Goal: Task Accomplishment & Management: Use online tool/utility

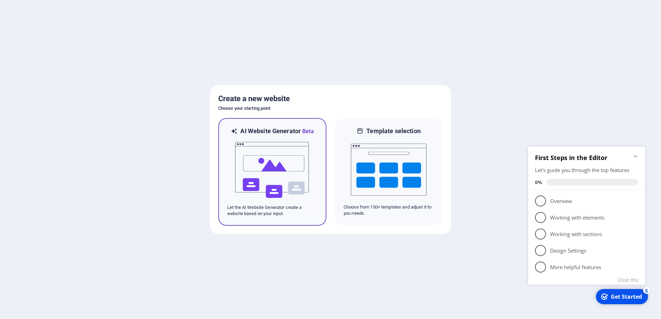
click at [277, 173] on img at bounding box center [272, 170] width 76 height 69
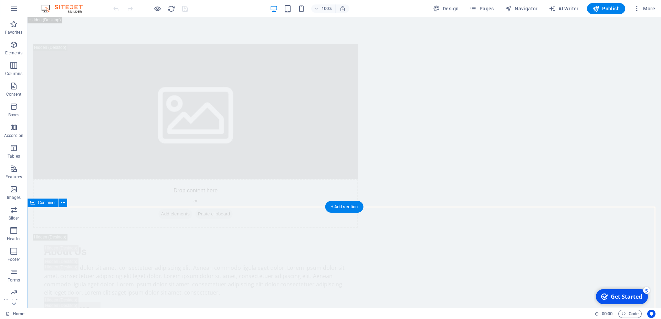
scroll to position [2843, 0]
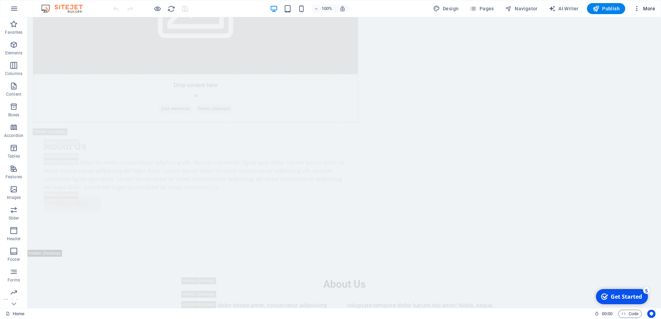
click at [641, 9] on span "More" at bounding box center [644, 8] width 22 height 7
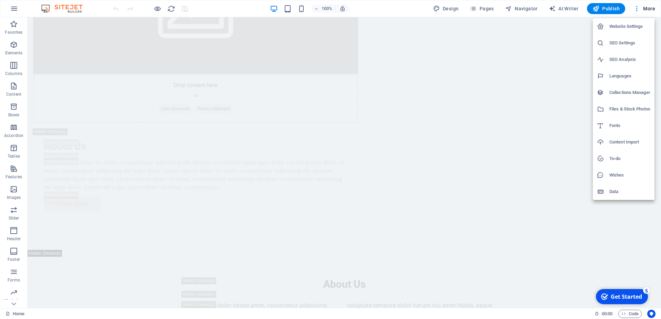
click at [640, 10] on div at bounding box center [330, 159] width 661 height 319
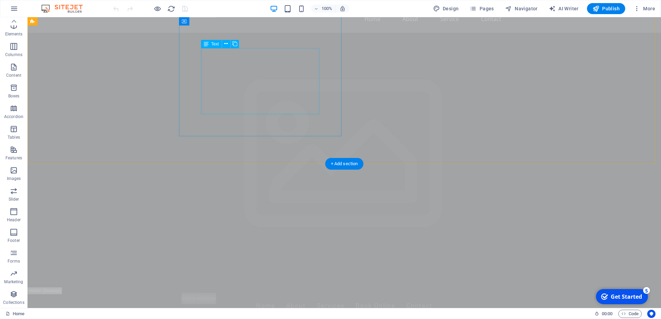
scroll to position [0, 0]
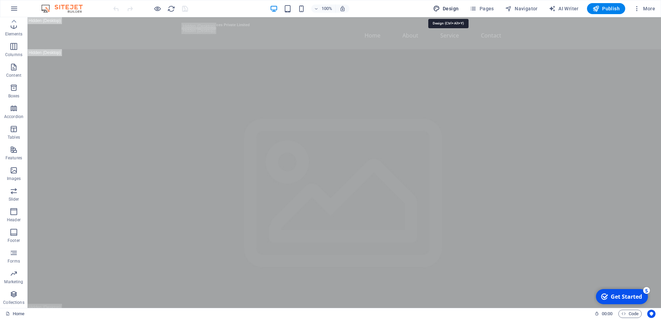
click at [454, 4] on button "Design" at bounding box center [445, 8] width 31 height 11
select select "px"
select select "200"
select select "px"
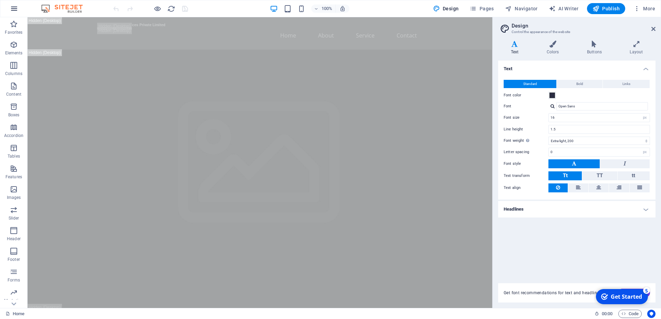
click at [13, 11] on icon "button" at bounding box center [14, 8] width 8 height 8
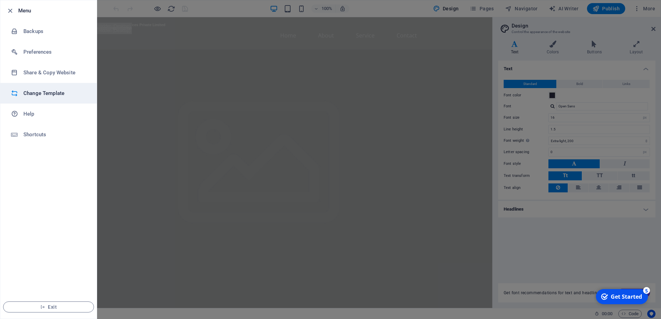
click at [62, 94] on h6 "Change Template" at bounding box center [55, 93] width 64 height 8
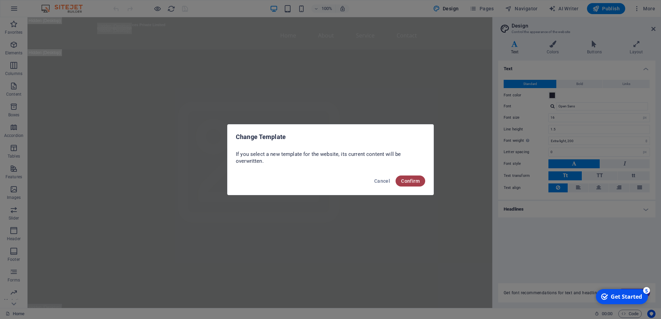
click at [411, 181] on span "Confirm" at bounding box center [410, 181] width 19 height 6
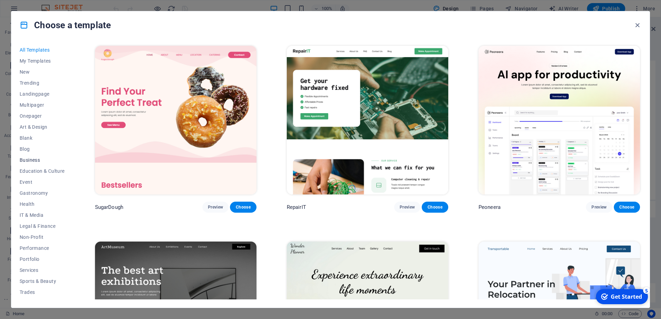
click at [39, 159] on span "Business" at bounding box center [42, 160] width 45 height 6
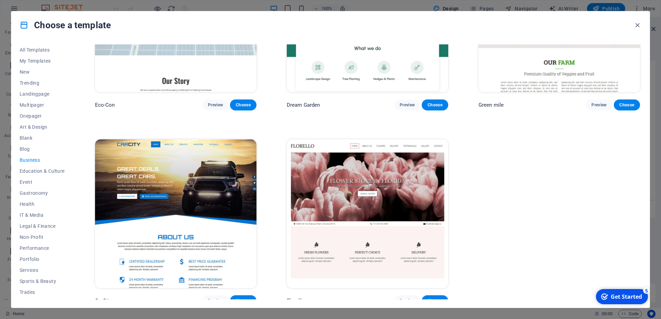
scroll to position [20, 0]
click at [34, 240] on span "Portfolio" at bounding box center [42, 239] width 45 height 6
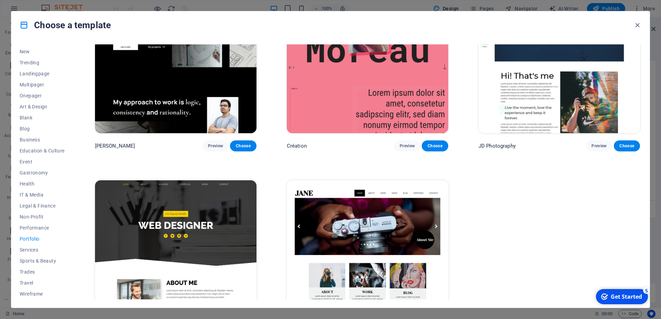
scroll to position [295, 0]
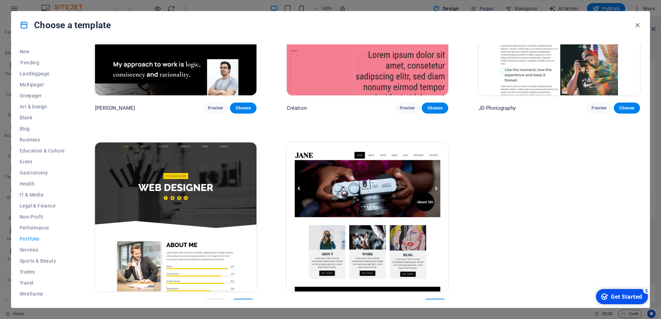
click at [213, 301] on span "Preview" at bounding box center [215, 304] width 15 height 6
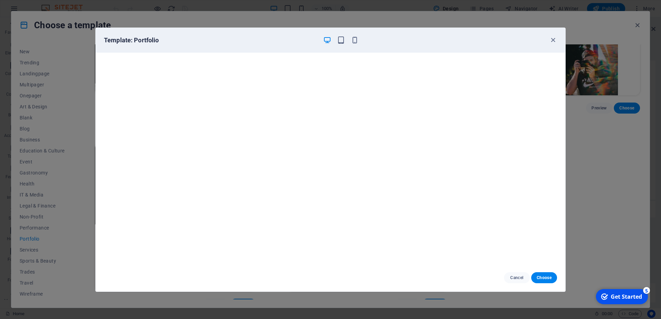
scroll to position [0, 0]
click at [554, 40] on icon "button" at bounding box center [553, 40] width 8 height 8
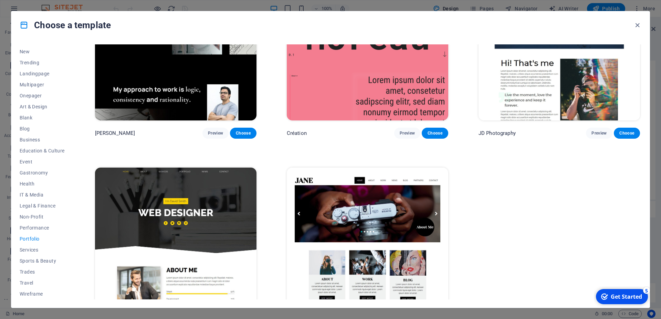
scroll to position [295, 0]
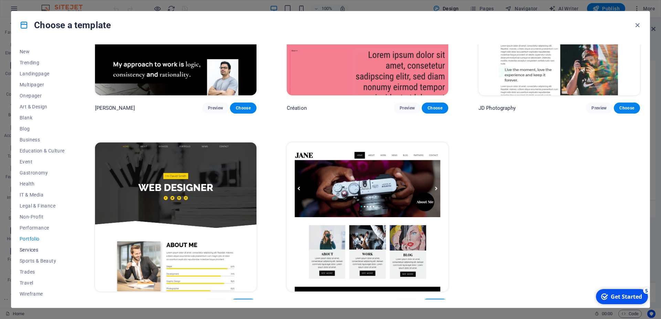
click at [28, 247] on span "Services" at bounding box center [42, 250] width 45 height 6
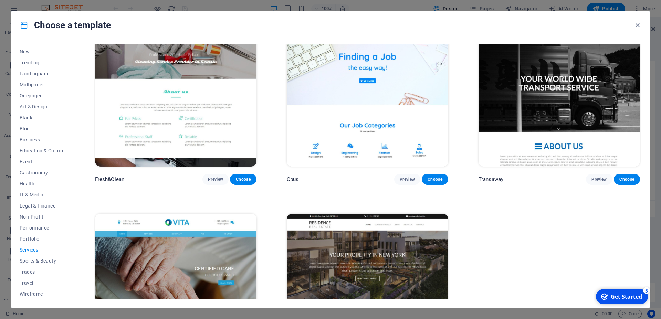
scroll to position [1065, 0]
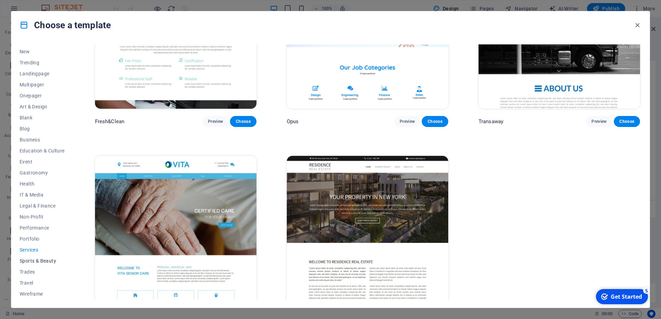
click at [43, 263] on span "Sports & Beauty" at bounding box center [42, 261] width 45 height 6
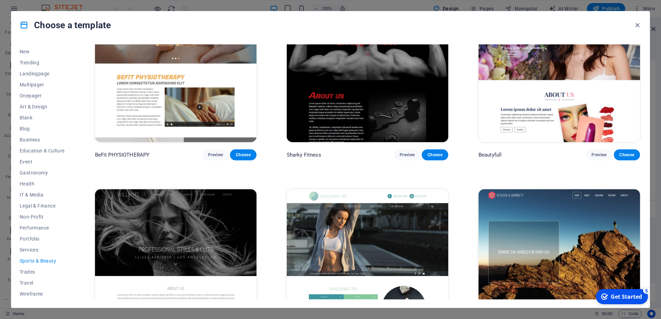
scroll to position [650, 0]
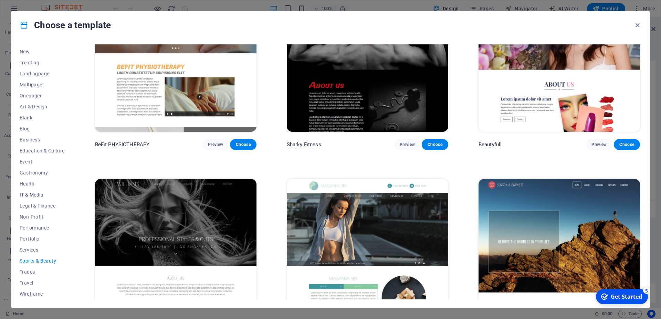
click at [36, 195] on span "IT & Media" at bounding box center [42, 195] width 45 height 6
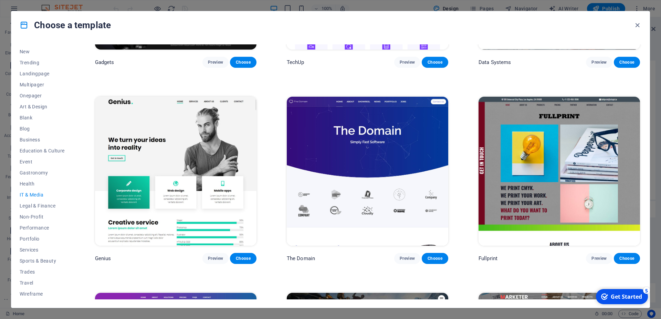
scroll to position [488, 0]
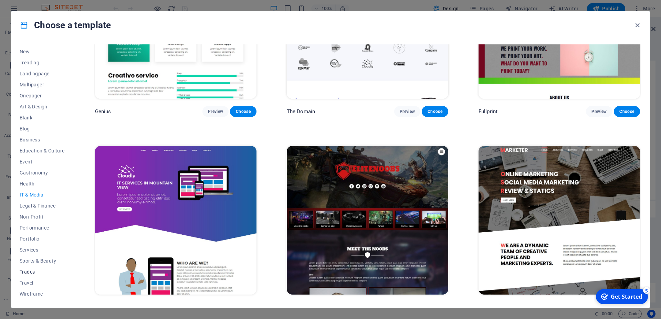
click at [32, 272] on span "Trades" at bounding box center [42, 272] width 45 height 6
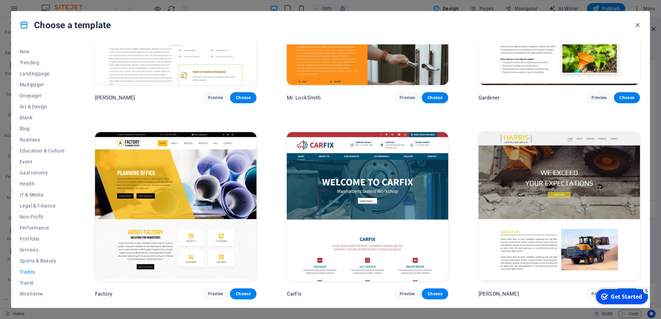
scroll to position [294, 0]
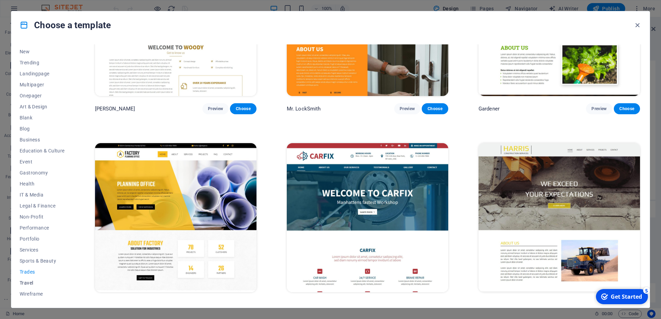
click at [30, 282] on span "Travel" at bounding box center [42, 283] width 45 height 6
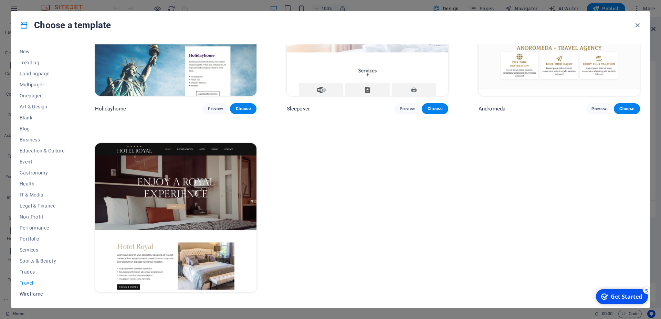
click at [32, 292] on span "Wireframe" at bounding box center [42, 294] width 45 height 6
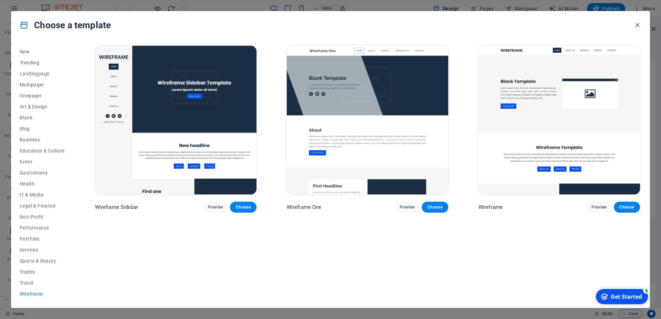
scroll to position [0, 0]
click at [33, 228] on span "Performance" at bounding box center [42, 228] width 45 height 6
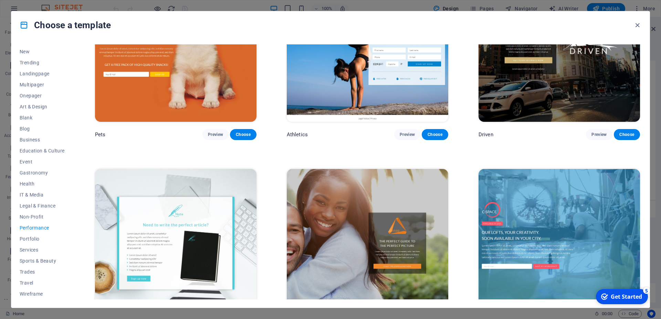
scroll to position [588, 0]
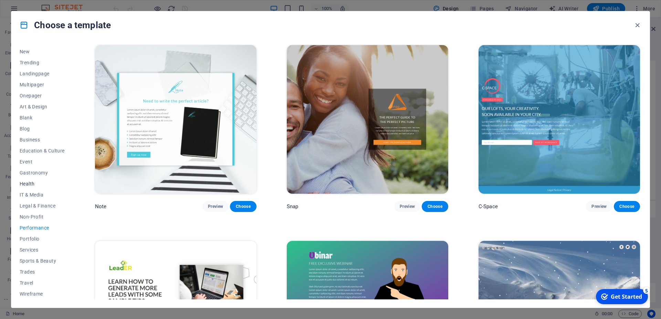
click at [26, 183] on span "Health" at bounding box center [42, 184] width 45 height 6
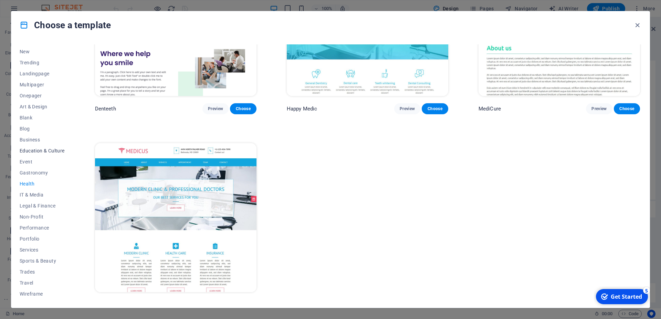
click at [36, 152] on span "Education & Culture" at bounding box center [42, 151] width 45 height 6
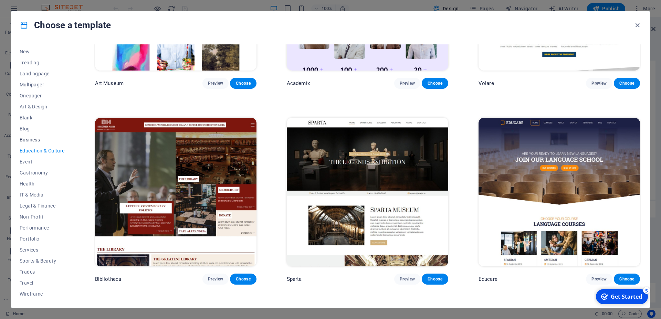
scroll to position [0, 0]
click at [36, 158] on span "Business" at bounding box center [42, 160] width 45 height 6
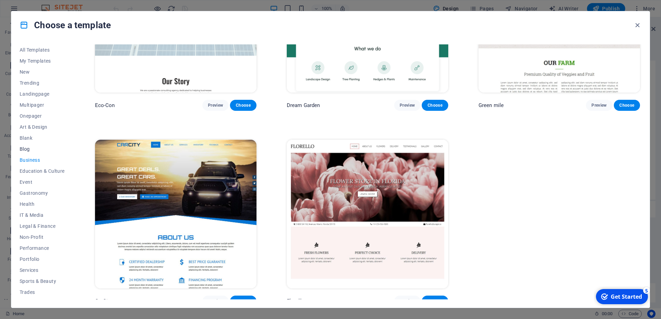
click at [27, 148] on span "Blog" at bounding box center [42, 149] width 45 height 6
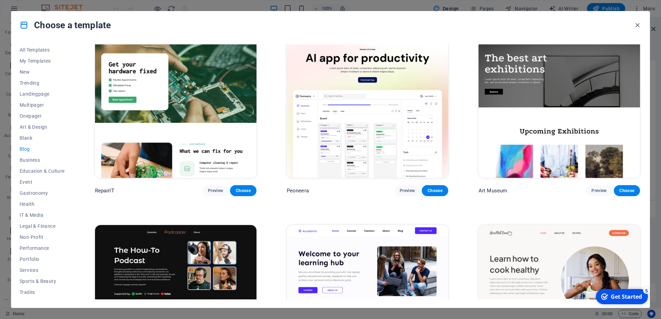
scroll to position [0, 0]
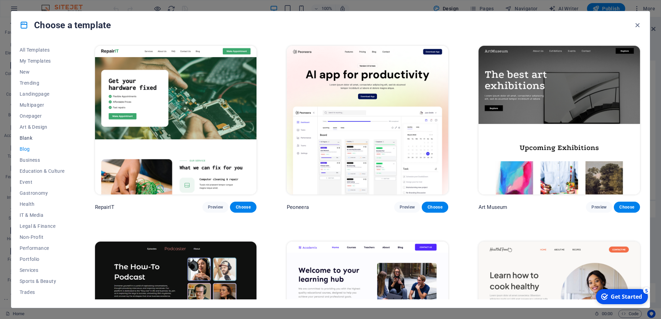
click at [28, 134] on button "Blank" at bounding box center [42, 137] width 45 height 11
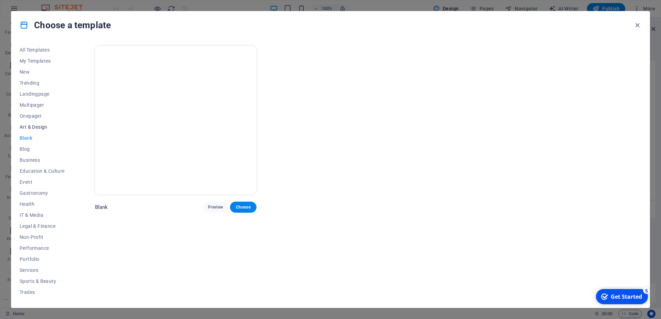
click at [29, 129] on span "Art & Design" at bounding box center [42, 127] width 45 height 6
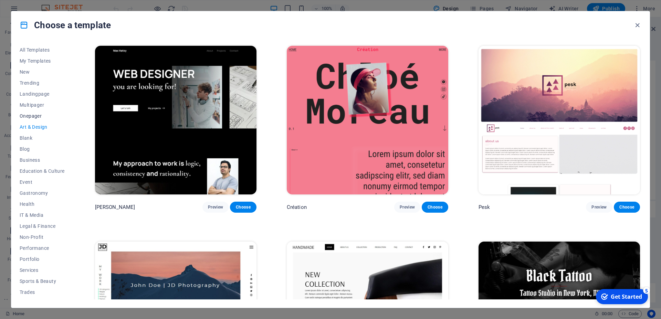
click at [30, 114] on span "Onepager" at bounding box center [42, 116] width 45 height 6
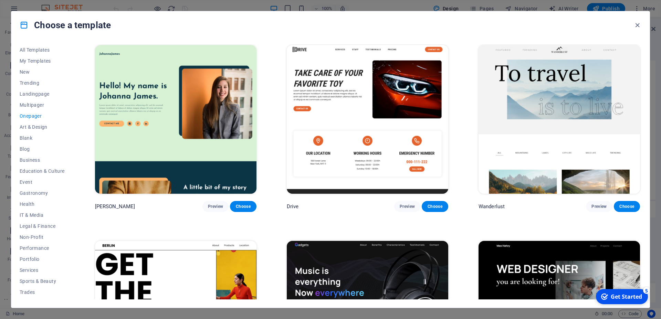
scroll to position [712, 0]
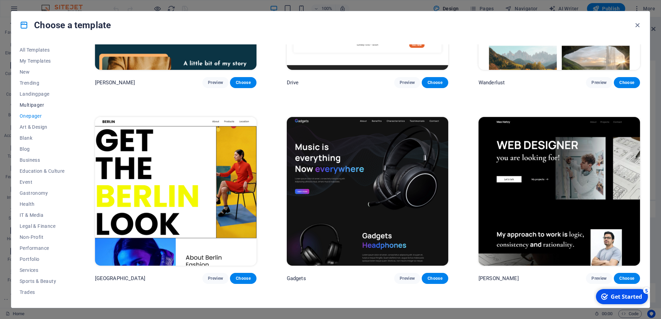
click at [40, 101] on button "Multipager" at bounding box center [42, 104] width 45 height 11
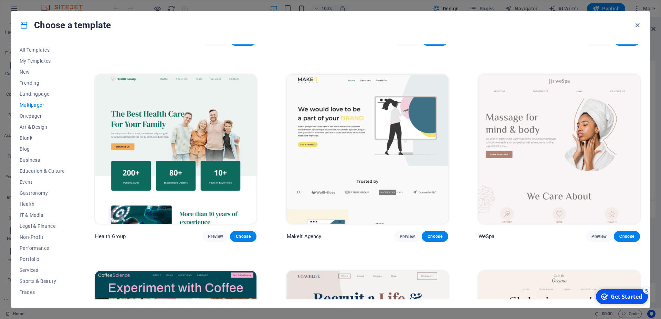
scroll to position [1146, 0]
click at [39, 96] on span "Landingpage" at bounding box center [42, 94] width 45 height 6
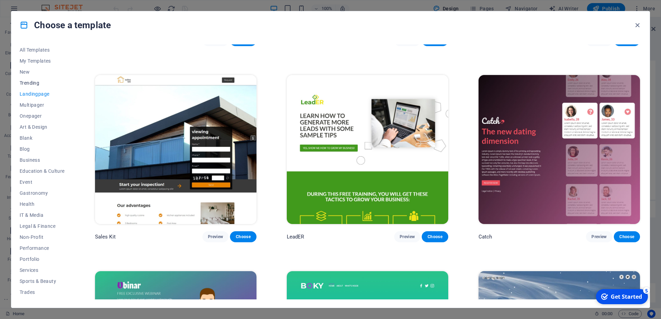
click at [35, 84] on span "Trending" at bounding box center [42, 83] width 45 height 6
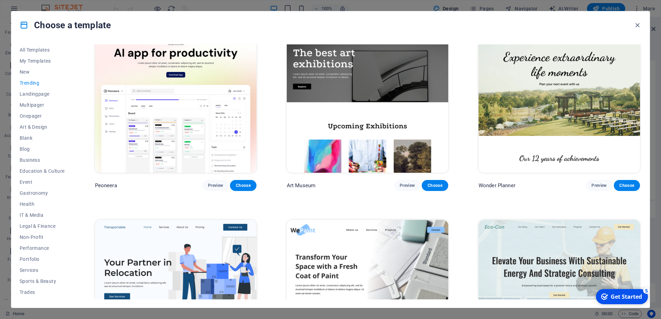
scroll to position [31, 0]
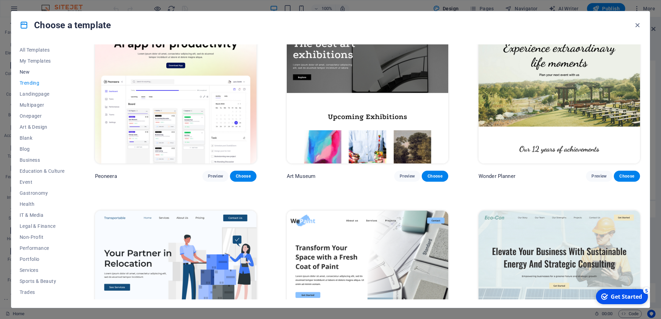
click at [28, 72] on span "New" at bounding box center [42, 72] width 45 height 6
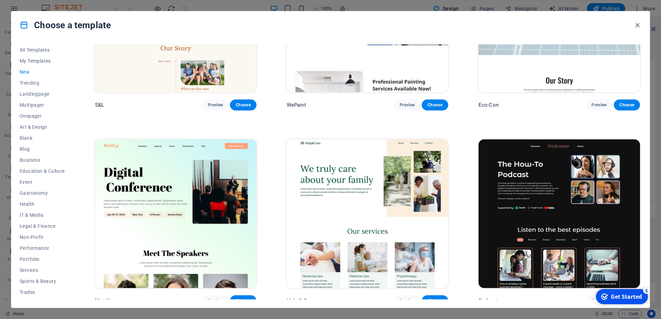
scroll to position [370, 0]
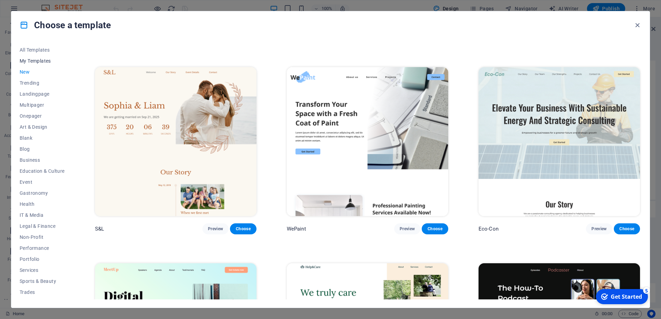
click at [43, 62] on span "My Templates" at bounding box center [42, 61] width 45 height 6
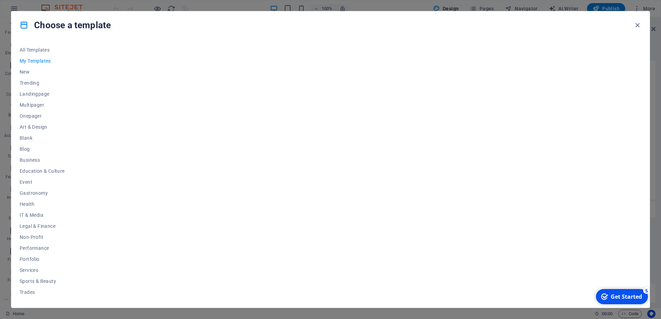
scroll to position [0, 0]
click at [43, 49] on span "All Templates" at bounding box center [42, 50] width 45 height 6
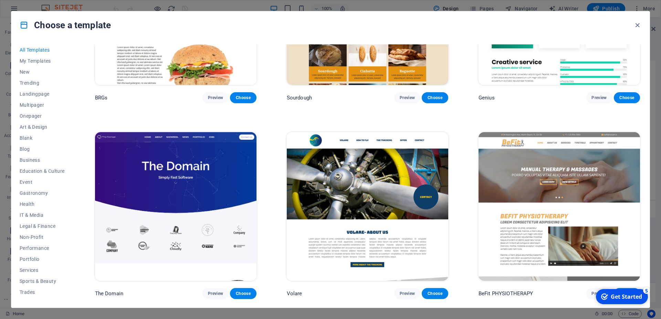
scroll to position [4428, 0]
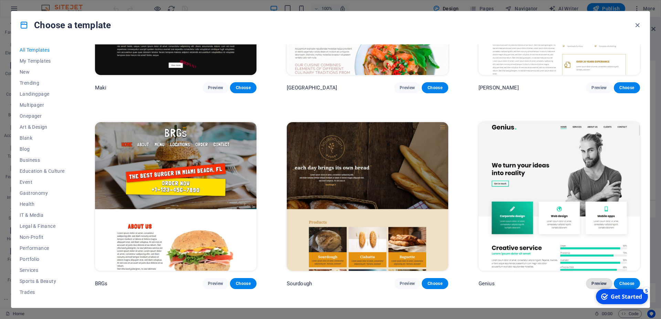
click at [592, 281] on span "Preview" at bounding box center [598, 284] width 15 height 6
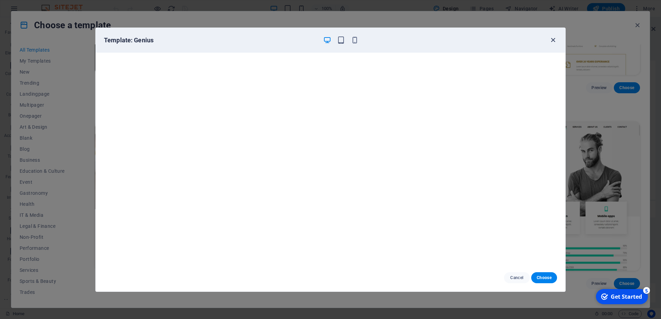
click at [555, 38] on icon "button" at bounding box center [553, 40] width 8 height 8
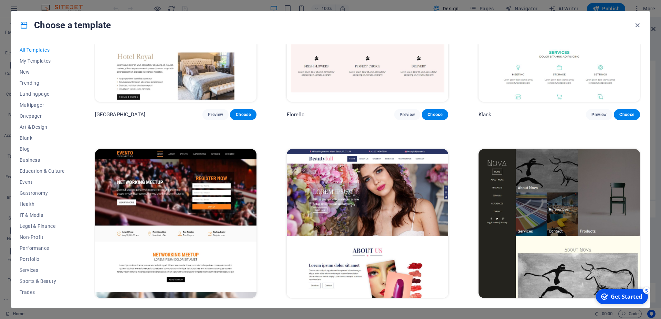
scroll to position [7370, 0]
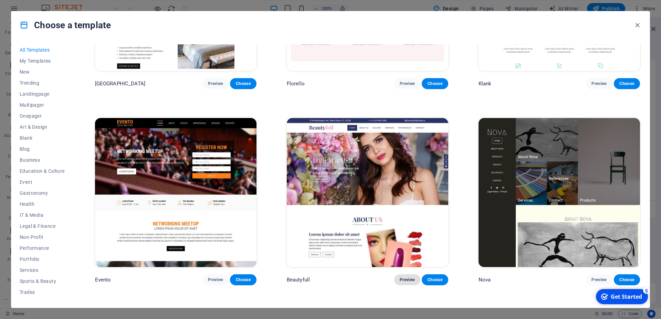
click at [403, 277] on span "Preview" at bounding box center [406, 280] width 15 height 6
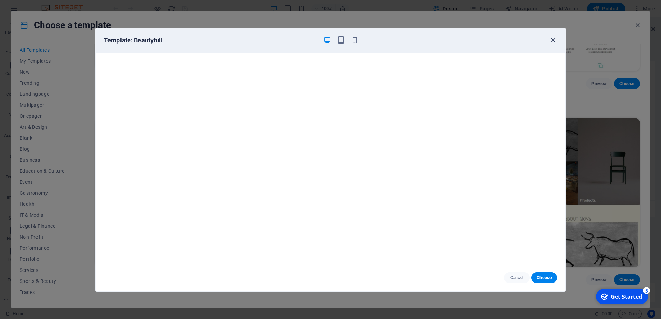
click at [549, 41] on icon "button" at bounding box center [553, 40] width 8 height 8
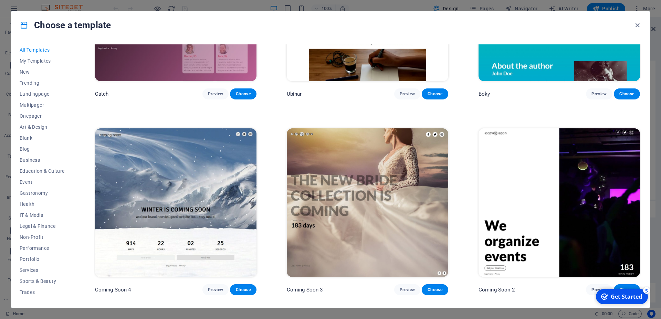
scroll to position [10300, 0]
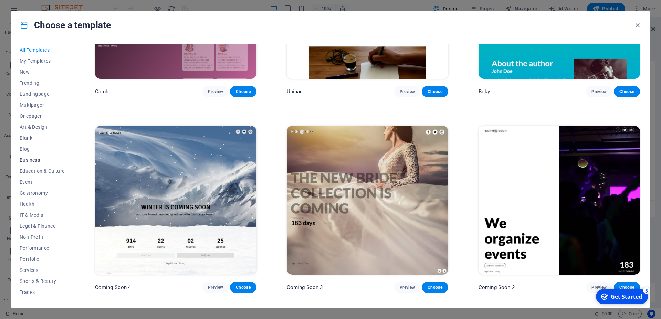
click at [29, 160] on span "Business" at bounding box center [42, 160] width 45 height 6
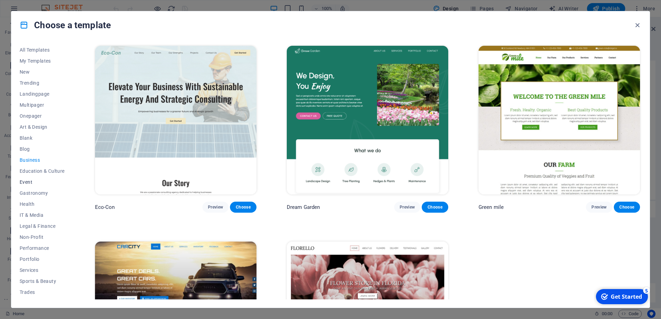
scroll to position [20, 0]
click at [34, 237] on span "Portfolio" at bounding box center [42, 239] width 45 height 6
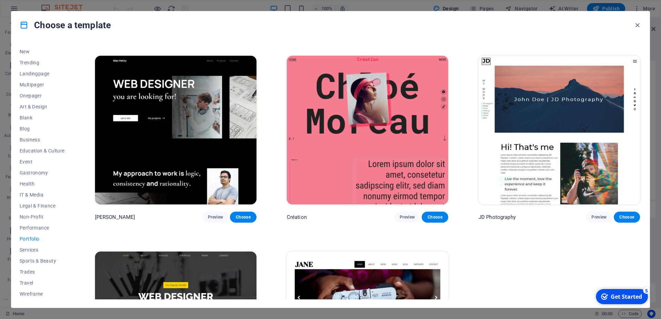
scroll to position [295, 0]
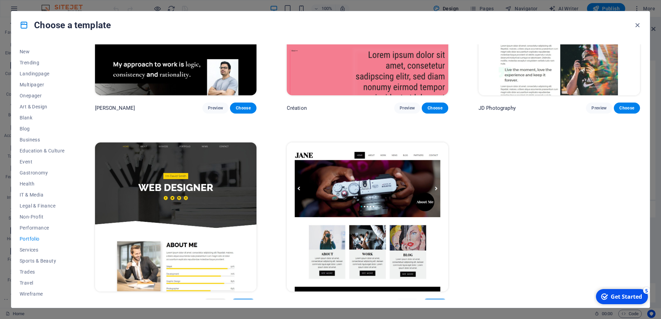
click at [218, 301] on span "Preview" at bounding box center [215, 304] width 15 height 6
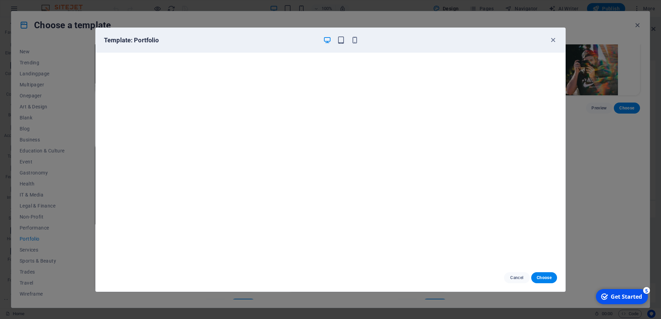
scroll to position [1, 0]
click at [343, 42] on icon "button" at bounding box center [341, 40] width 8 height 8
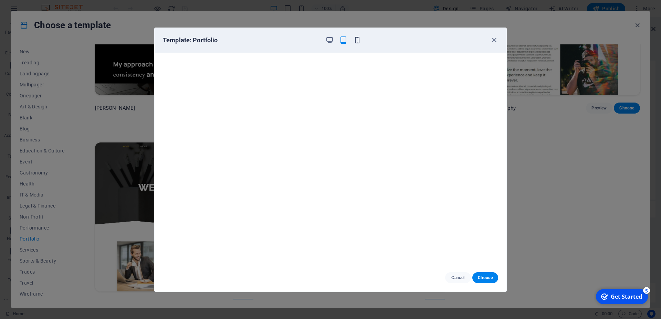
click at [353, 37] on span "button" at bounding box center [357, 40] width 8 height 8
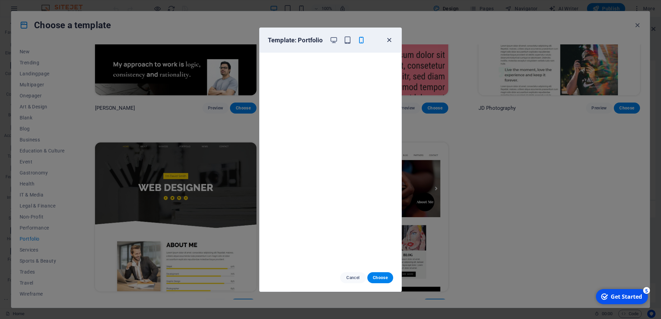
click at [390, 43] on icon "button" at bounding box center [389, 40] width 8 height 8
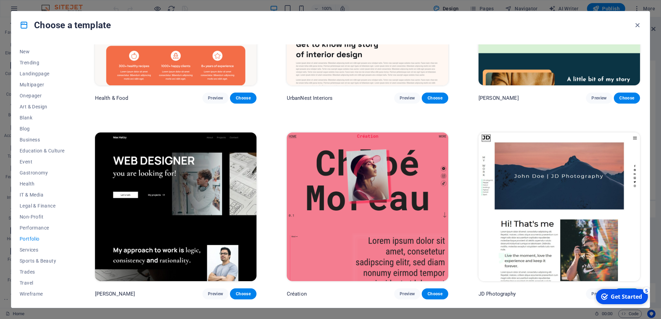
scroll to position [0, 0]
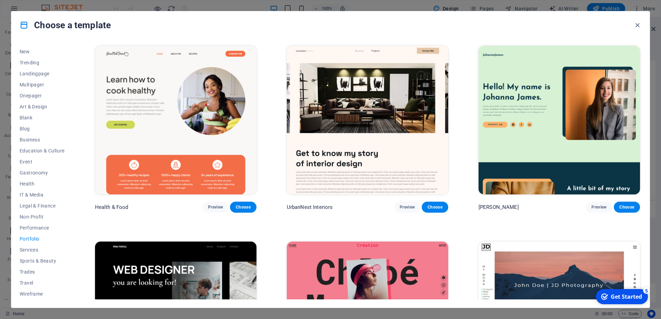
click at [233, 3] on div "Choose a template All Templates My Templates New Trending Landingpage Multipage…" at bounding box center [330, 159] width 661 height 319
click at [636, 25] on icon "button" at bounding box center [637, 25] width 8 height 8
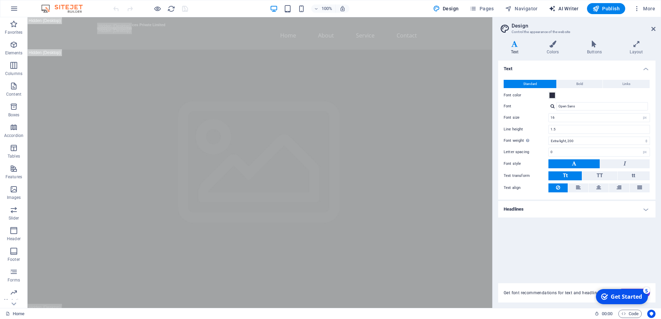
click at [568, 10] on span "AI Writer" at bounding box center [563, 8] width 30 height 7
select select "English"
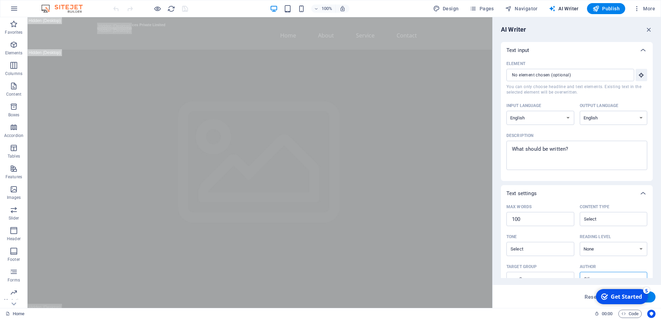
scroll to position [79, 0]
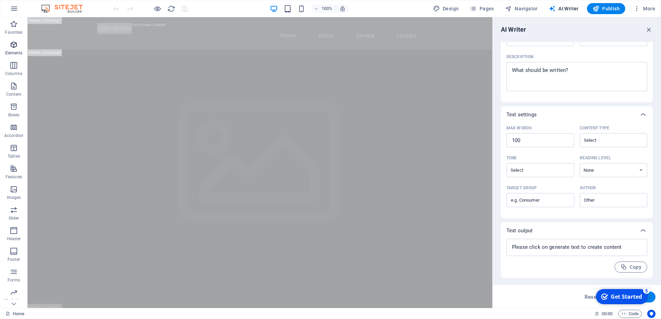
click at [13, 44] on icon "button" at bounding box center [14, 45] width 8 height 8
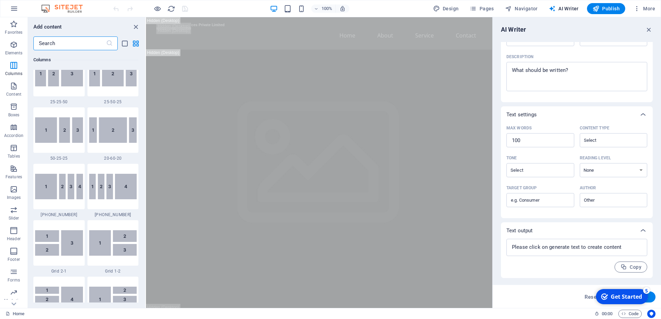
scroll to position [693, 0]
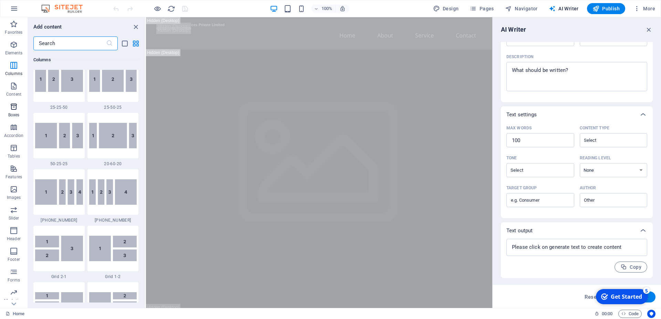
click at [16, 107] on icon "button" at bounding box center [14, 107] width 8 height 8
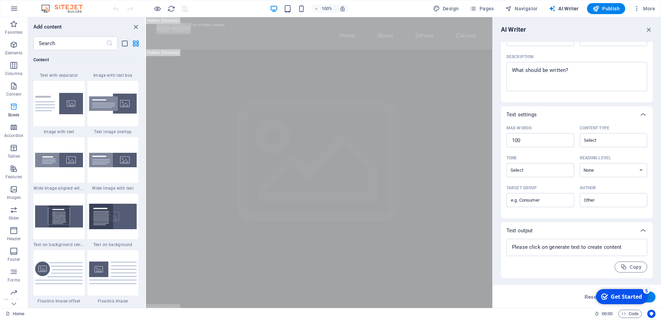
scroll to position [1918, 0]
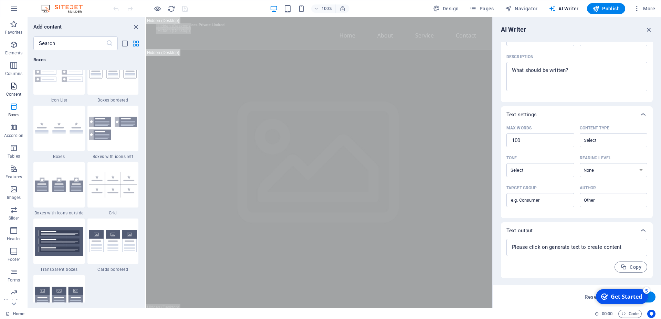
click at [14, 89] on icon "button" at bounding box center [14, 86] width 8 height 8
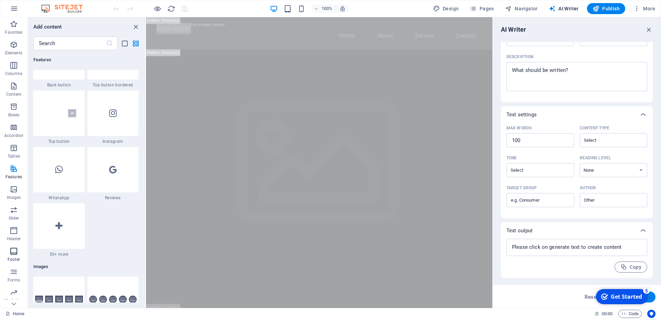
scroll to position [19, 0]
click at [10, 299] on span "Collections" at bounding box center [14, 298] width 28 height 17
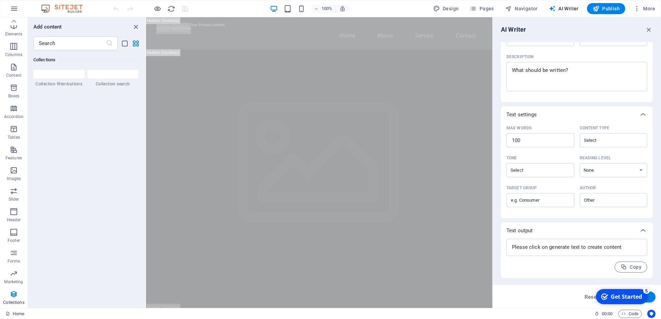
scroll to position [6666, 0]
click at [12, 227] on button "Footer" at bounding box center [14, 235] width 28 height 21
click at [13, 69] on icon "button" at bounding box center [14, 67] width 8 height 8
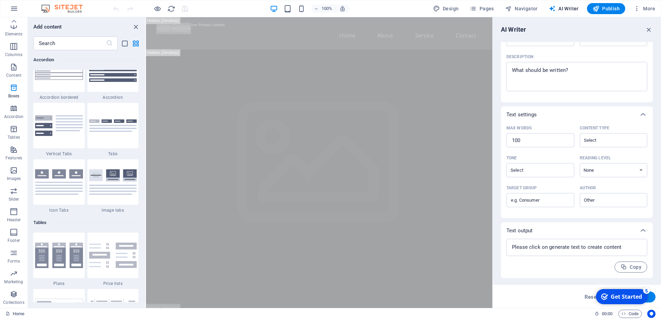
scroll to position [2167, 0]
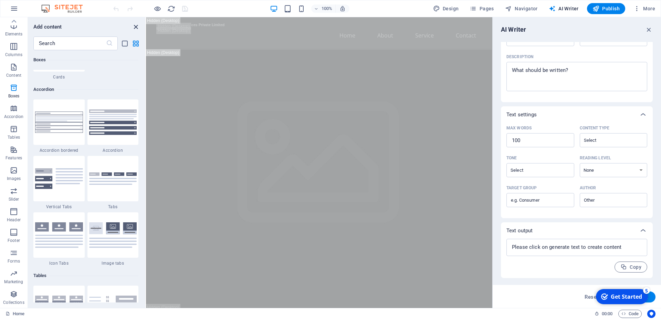
click at [135, 26] on icon "close panel" at bounding box center [136, 27] width 8 height 8
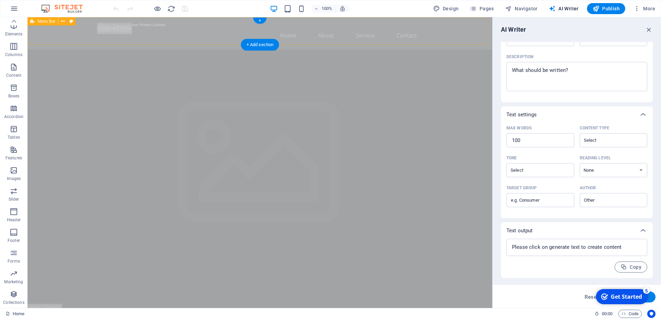
scroll to position [19, 0]
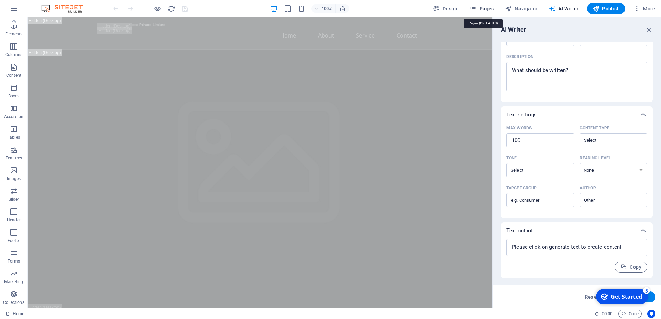
click at [479, 5] on span "Pages" at bounding box center [481, 8] width 24 height 7
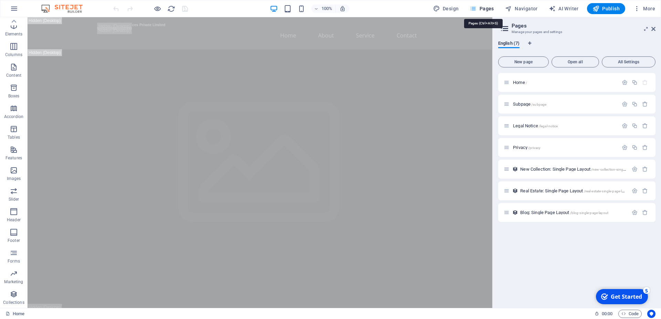
click at [476, 6] on icon "button" at bounding box center [472, 8] width 7 height 7
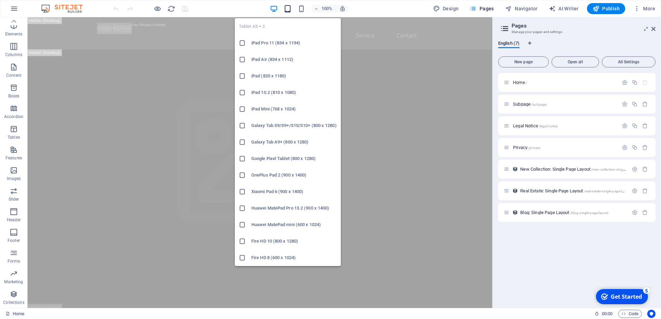
click at [289, 8] on icon "button" at bounding box center [288, 9] width 8 height 8
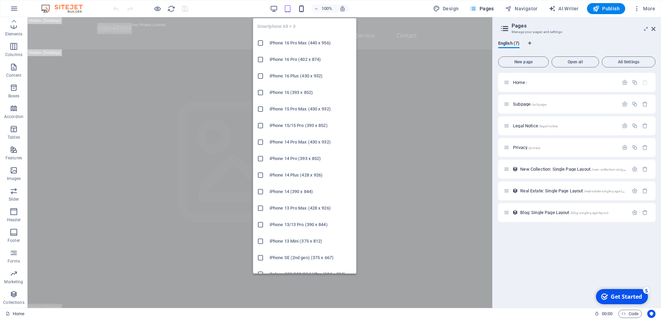
click at [301, 9] on icon "button" at bounding box center [301, 9] width 8 height 8
click at [289, 42] on h6 "iPhone 16 Pro Max (440 x 956)" at bounding box center [310, 43] width 83 height 8
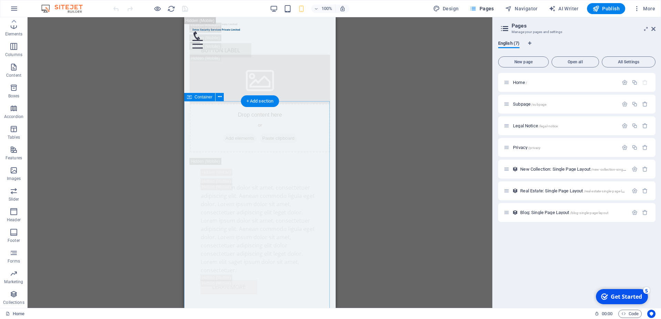
scroll to position [2597, 0]
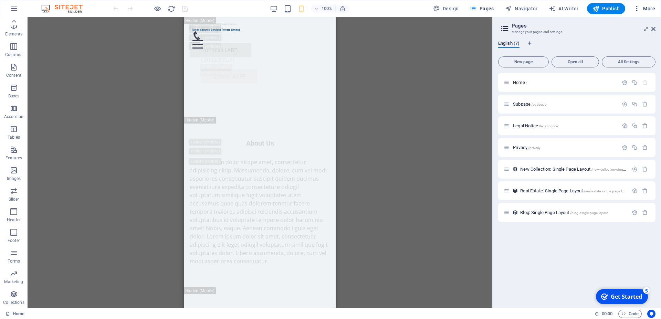
click at [639, 8] on icon "button" at bounding box center [636, 8] width 7 height 7
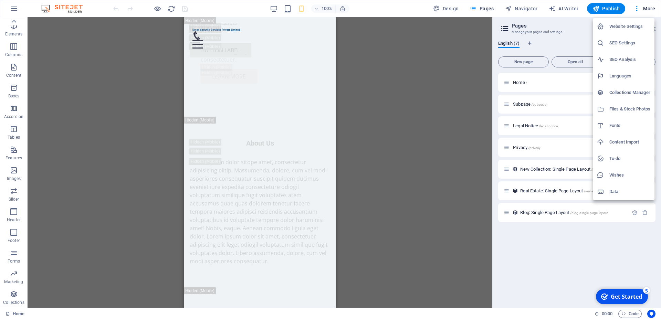
click at [157, 10] on div at bounding box center [330, 159] width 661 height 319
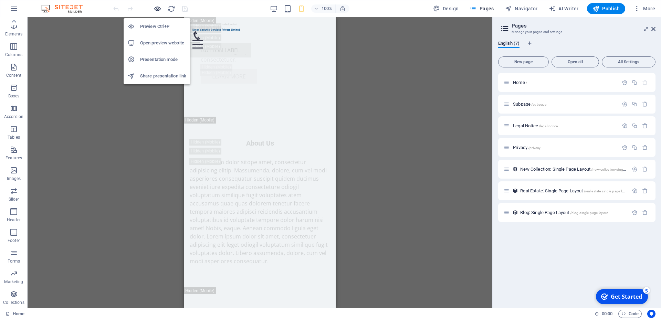
click at [156, 8] on icon "button" at bounding box center [157, 9] width 8 height 8
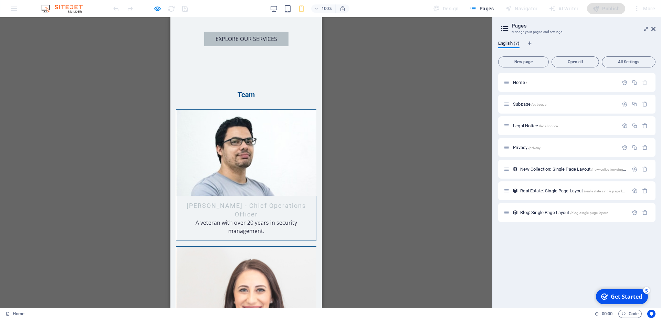
scroll to position [526, 0]
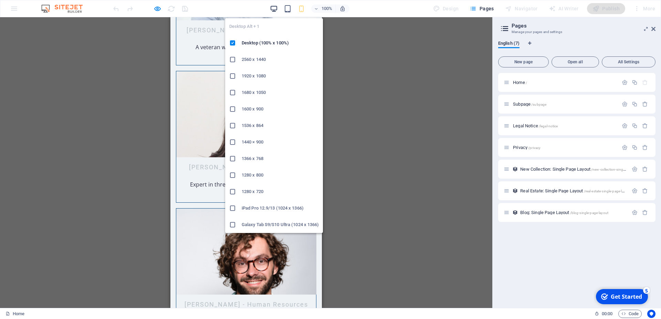
click at [278, 7] on icon "button" at bounding box center [274, 9] width 8 height 8
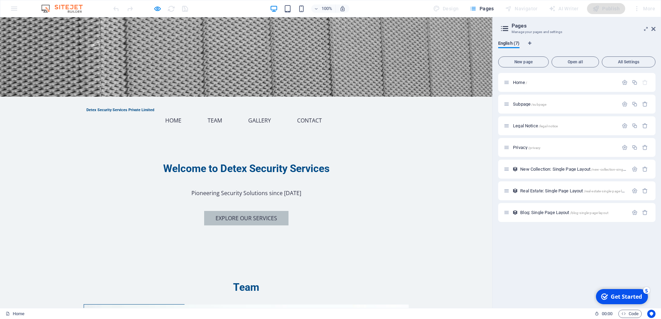
scroll to position [0, 0]
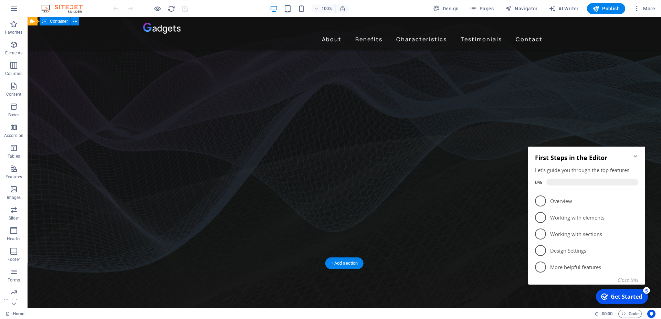
scroll to position [35, 0]
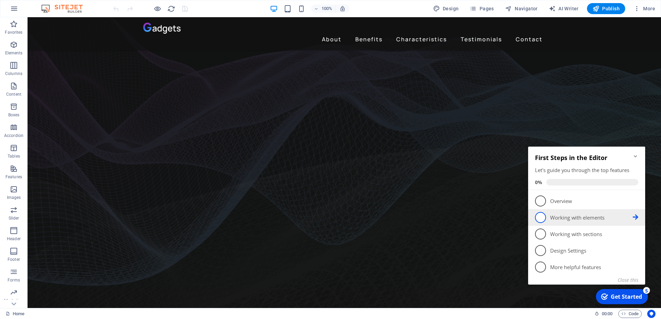
click at [544, 220] on span "2" at bounding box center [540, 217] width 11 height 11
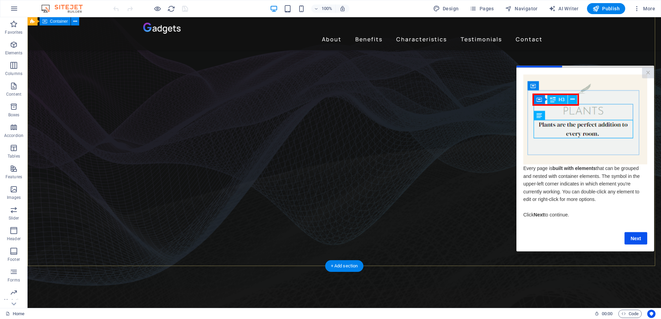
scroll to position [0, 0]
click at [646, 71] on link "×" at bounding box center [648, 72] width 12 height 11
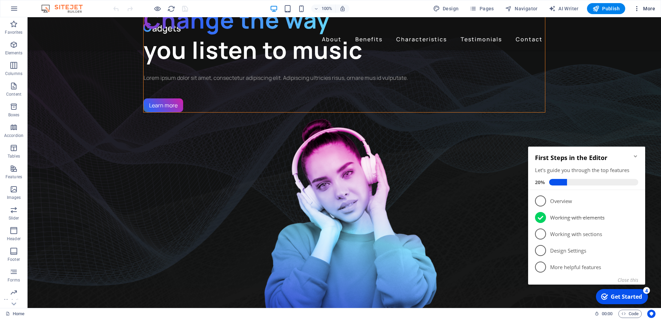
click at [640, 8] on icon "button" at bounding box center [636, 8] width 7 height 7
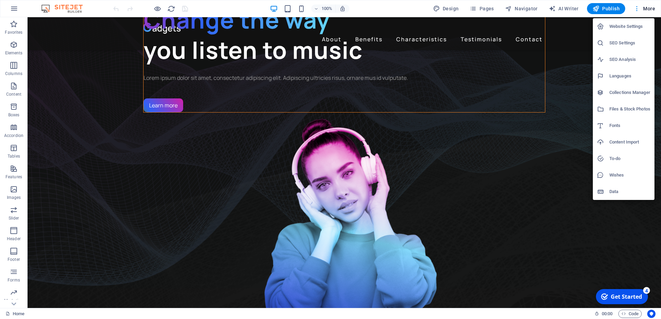
click at [640, 8] on div at bounding box center [330, 159] width 661 height 319
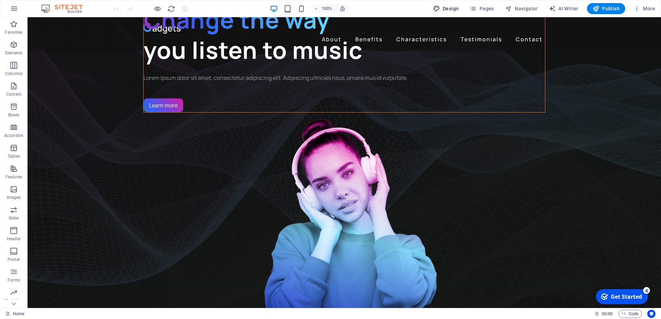
click at [456, 12] on button "Design" at bounding box center [445, 8] width 31 height 11
select select "px"
select select "400"
select select "px"
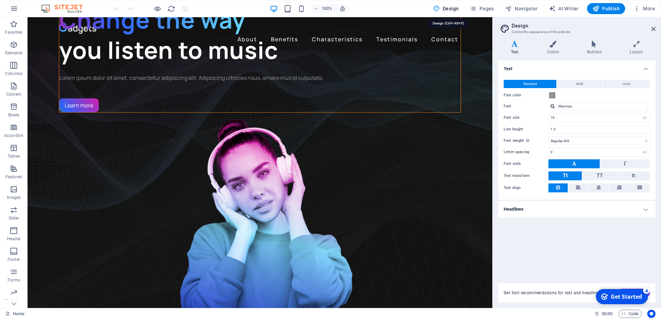
click at [456, 12] on button "Design" at bounding box center [445, 8] width 31 height 11
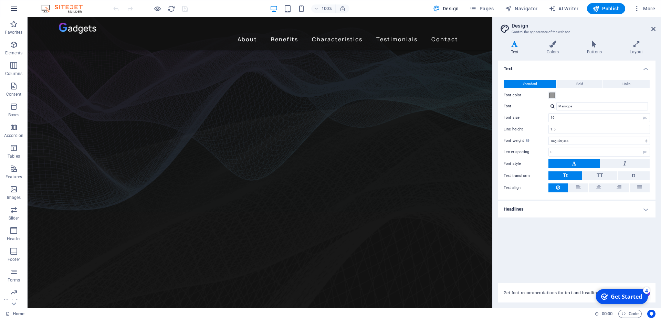
click at [13, 5] on icon "button" at bounding box center [14, 8] width 8 height 8
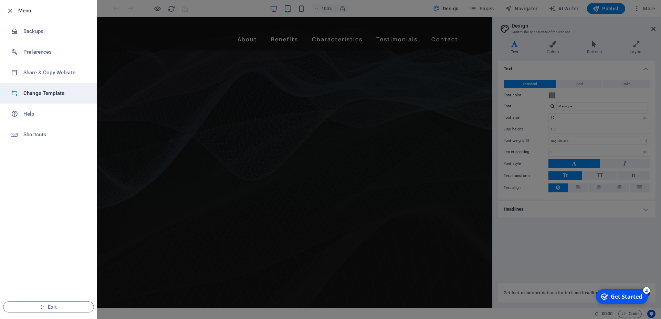
click at [48, 92] on h6 "Change Template" at bounding box center [55, 93] width 64 height 8
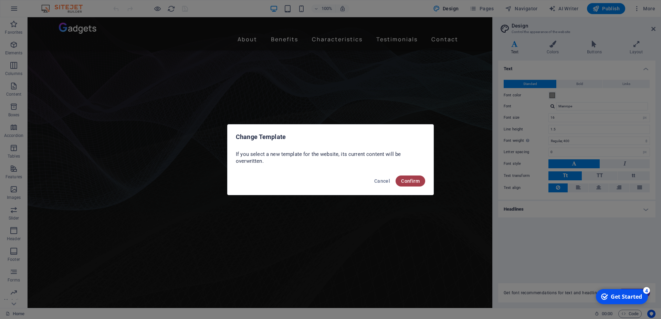
click at [420, 181] on button "Confirm" at bounding box center [410, 180] width 30 height 11
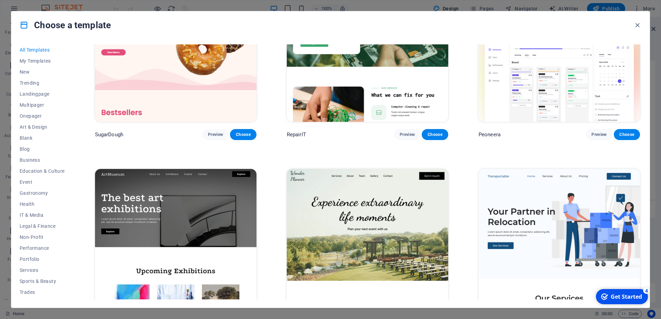
scroll to position [155, 0]
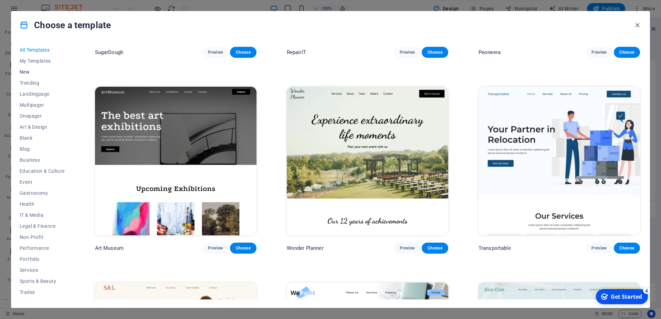
click at [25, 71] on span "New" at bounding box center [42, 72] width 45 height 6
click at [30, 81] on span "Trending" at bounding box center [42, 83] width 45 height 6
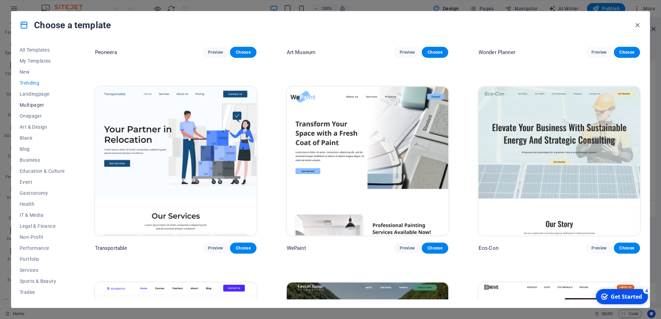
click at [34, 102] on button "Multipager" at bounding box center [42, 104] width 45 height 11
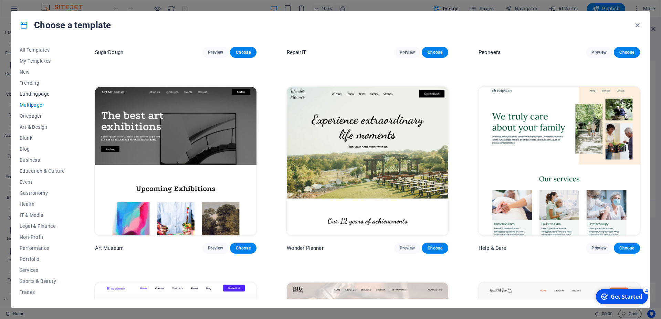
click at [37, 94] on span "Landingpage" at bounding box center [42, 94] width 45 height 6
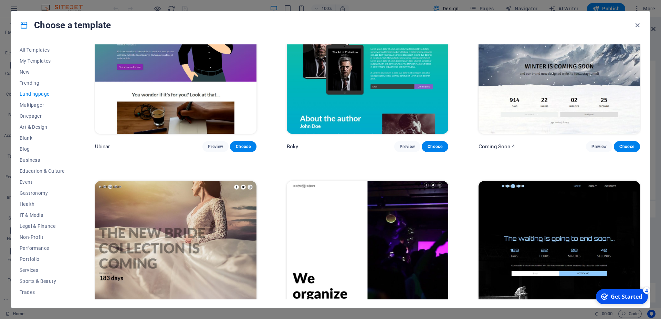
scroll to position [1449, 0]
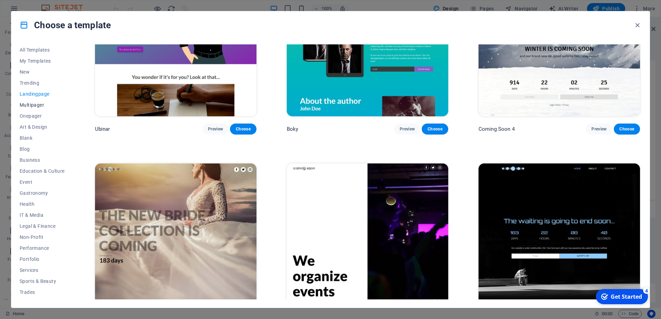
click at [40, 104] on span "Multipager" at bounding box center [42, 105] width 45 height 6
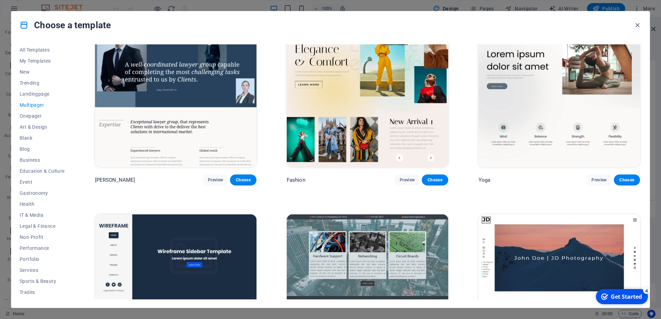
scroll to position [1821, 0]
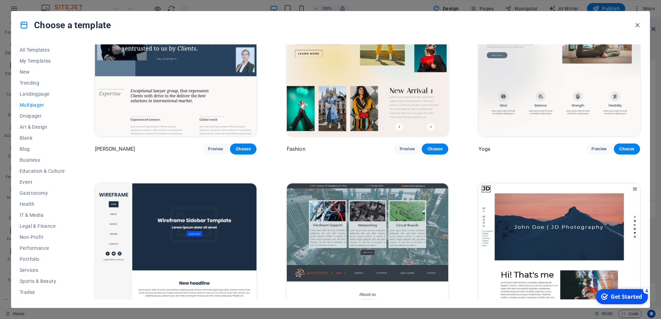
drag, startPoint x: 18, startPoint y: 113, endPoint x: 22, endPoint y: 114, distance: 4.9
click at [18, 113] on div "All Templates My Templates New Trending Landingpage Multipager Onepager Art & D…" at bounding box center [330, 173] width 638 height 269
drag, startPoint x: 29, startPoint y: 115, endPoint x: 30, endPoint y: 122, distance: 8.0
click at [29, 115] on span "Onepager" at bounding box center [42, 116] width 45 height 6
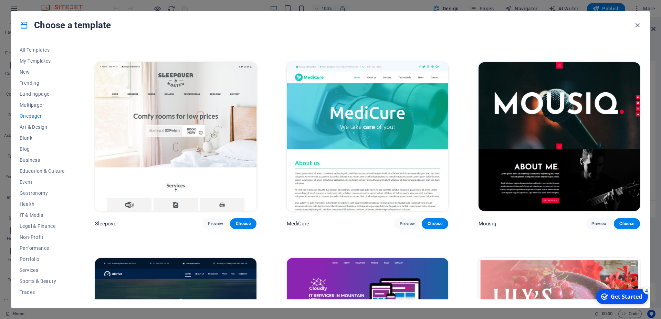
scroll to position [2509, 0]
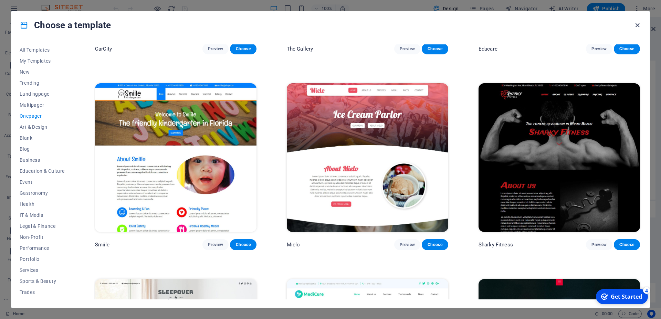
click at [634, 24] on icon "button" at bounding box center [637, 25] width 8 height 8
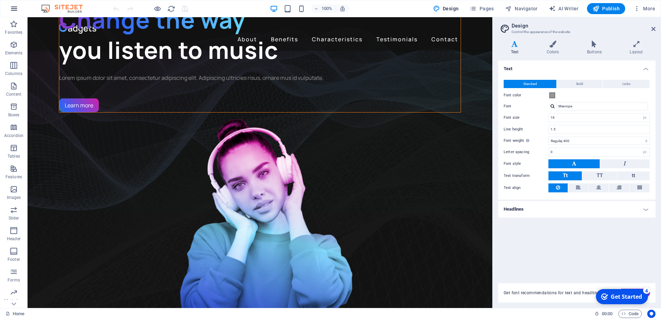
click at [13, 10] on icon "button" at bounding box center [14, 8] width 8 height 8
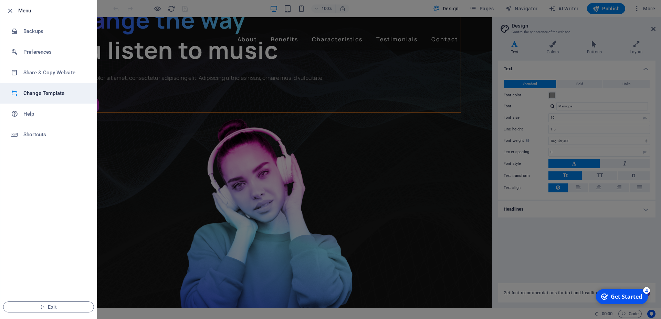
click at [42, 93] on h6 "Change Template" at bounding box center [55, 93] width 64 height 8
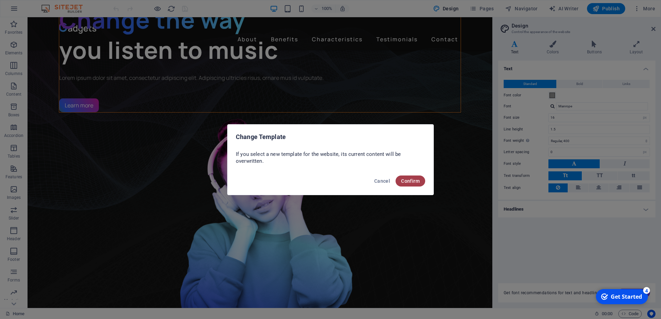
click at [416, 182] on span "Confirm" at bounding box center [410, 181] width 19 height 6
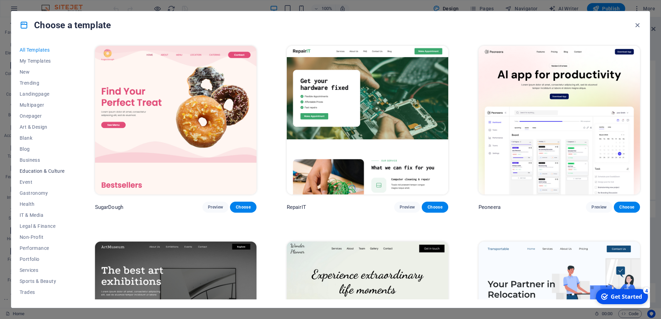
scroll to position [20, 0]
click at [36, 195] on span "IT & Media" at bounding box center [42, 195] width 45 height 6
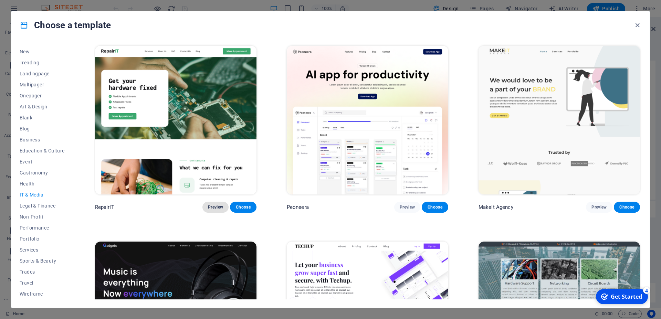
click at [210, 204] on span "Preview" at bounding box center [215, 207] width 15 height 6
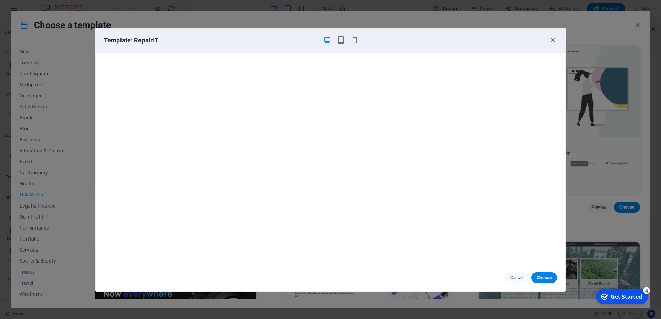
scroll to position [1, 0]
click at [554, 37] on icon "button" at bounding box center [553, 40] width 8 height 8
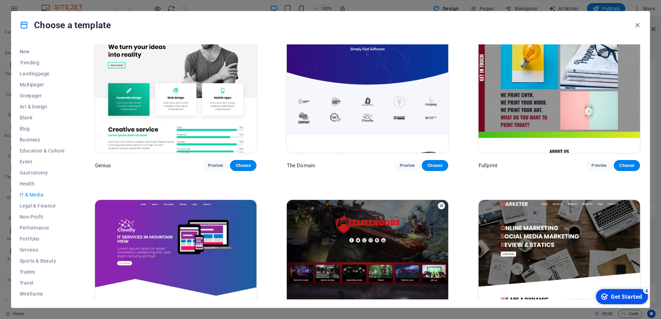
scroll to position [473, 0]
